Goal: Find specific page/section: Find specific page/section

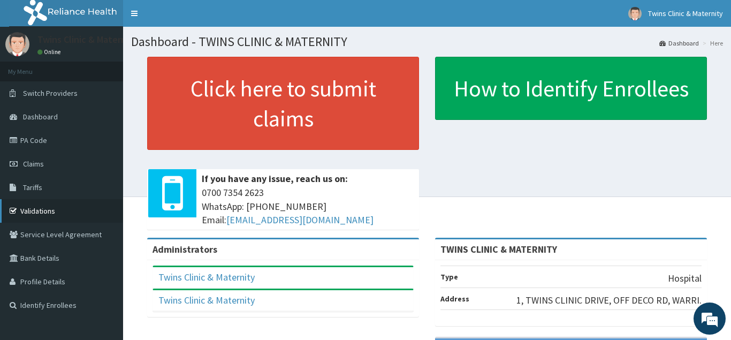
click at [63, 200] on link "Validations" at bounding box center [61, 211] width 123 height 24
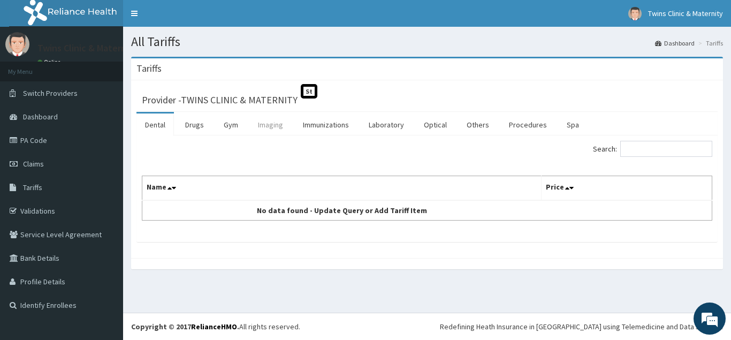
click at [273, 125] on link "Imaging" at bounding box center [270, 124] width 42 height 22
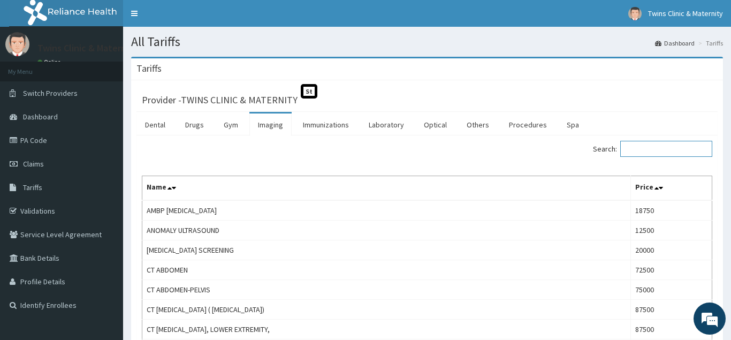
click at [651, 145] on input "Search:" at bounding box center [666, 149] width 92 height 16
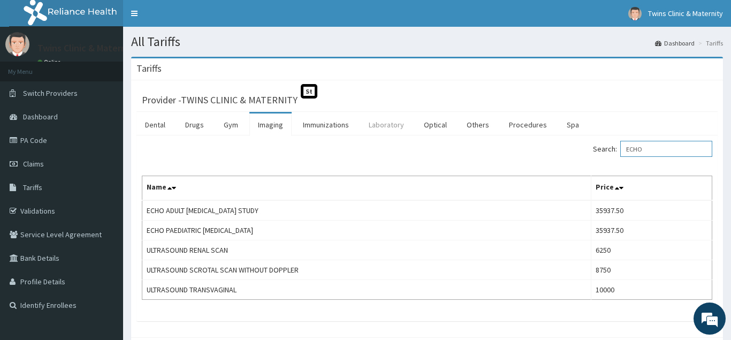
type input "ECHO"
click at [409, 128] on link "Laboratory" at bounding box center [386, 124] width 52 height 22
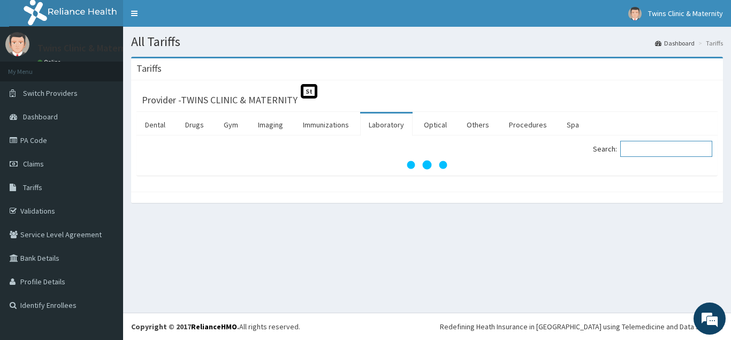
click at [657, 156] on input "Search:" at bounding box center [666, 149] width 92 height 16
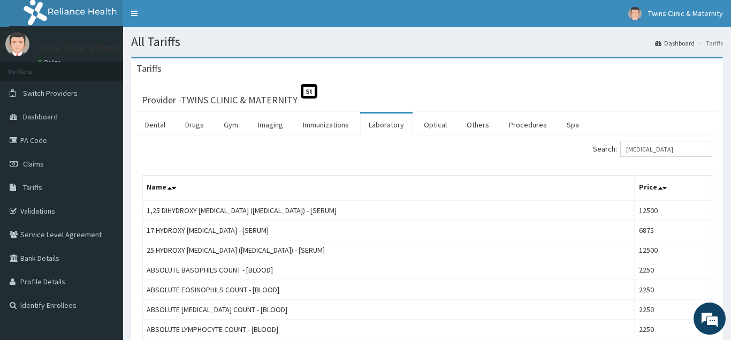
click at [677, 148] on input "ECG" at bounding box center [666, 149] width 92 height 16
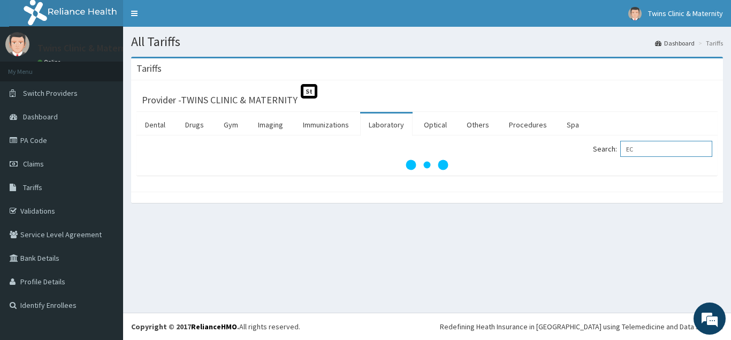
type input "ECG"
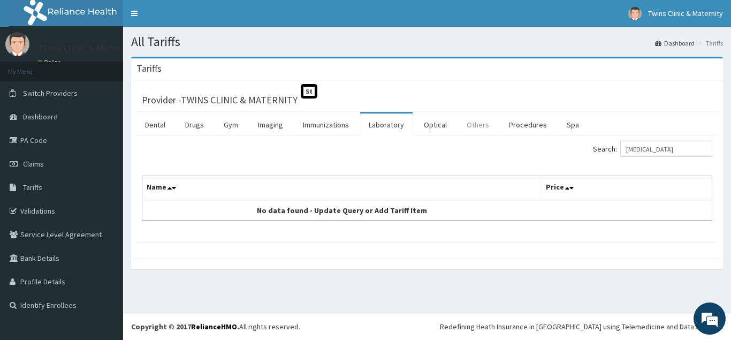
click at [459, 122] on link "Others" at bounding box center [478, 124] width 40 height 22
click at [668, 148] on input "Search:" at bounding box center [666, 149] width 92 height 16
type input "ECH"
click at [266, 126] on link "Imaging" at bounding box center [270, 124] width 42 height 22
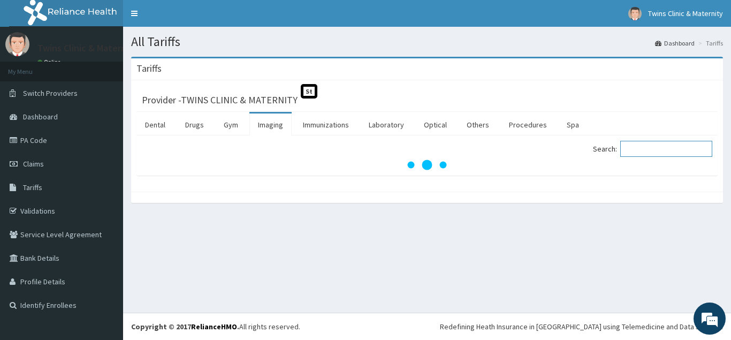
click at [655, 152] on input "Search:" at bounding box center [666, 149] width 92 height 16
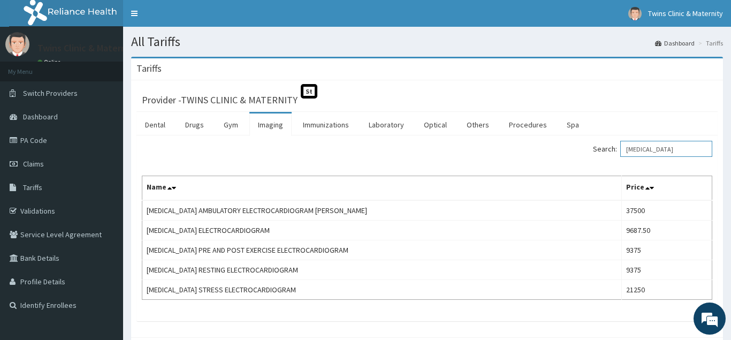
click at [686, 147] on input "ECG" at bounding box center [666, 149] width 92 height 16
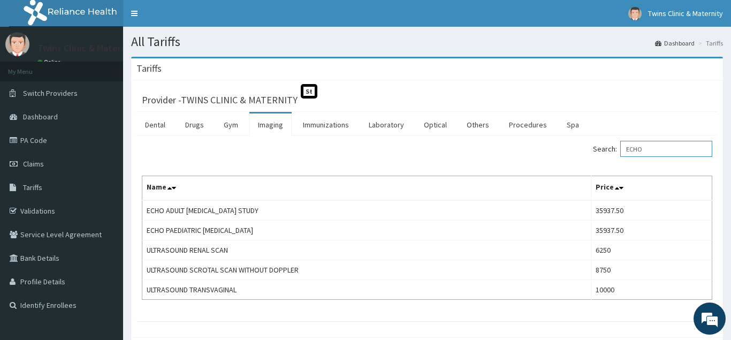
type input "ECHO"
click at [651, 148] on input "ECHO" at bounding box center [666, 149] width 92 height 16
click at [534, 122] on link "Procedures" at bounding box center [527, 124] width 55 height 22
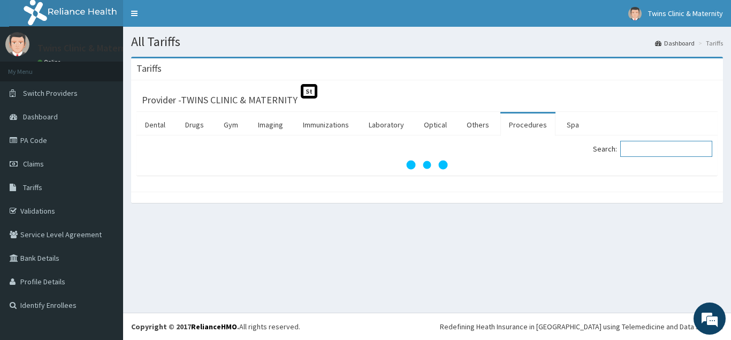
click at [637, 150] on input "Search:" at bounding box center [666, 149] width 92 height 16
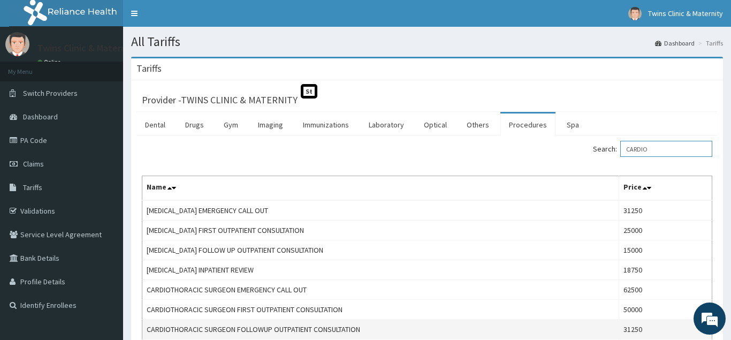
type input "CARDIO"
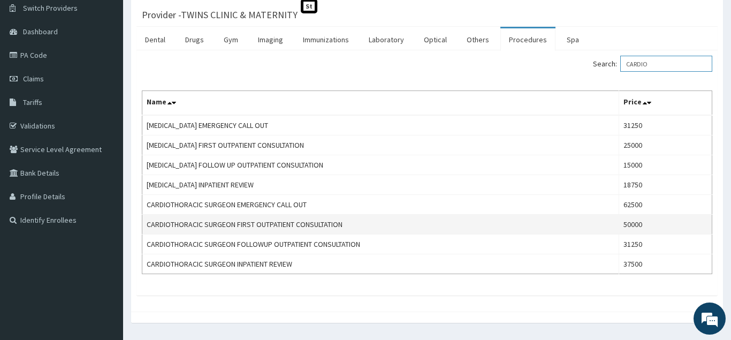
scroll to position [109, 0]
